Goal: Task Accomplishment & Management: Manage account settings

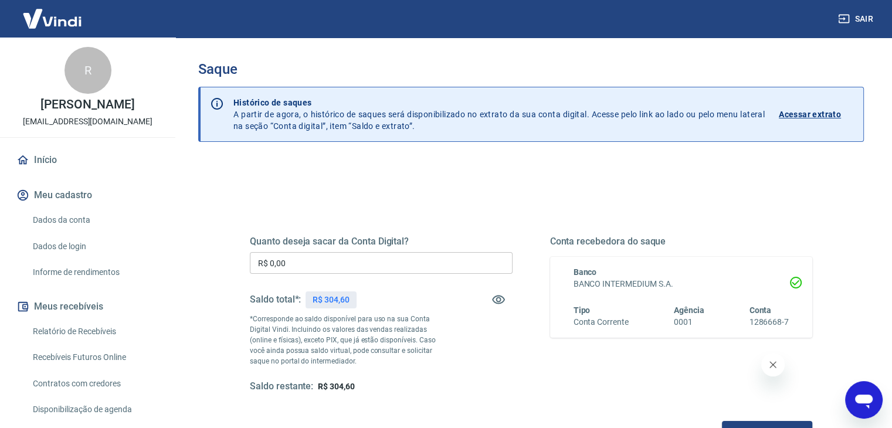
click at [340, 300] on p "R$ 304,60" at bounding box center [331, 300] width 37 height 12
click at [450, 188] on div "Quanto deseja sacar da Conta Digital? R$ 0,00 ​ Saldo total*: R$ 304,60 *Corres…" at bounding box center [531, 320] width 591 height 273
